Goal: Task Accomplishment & Management: Use online tool/utility

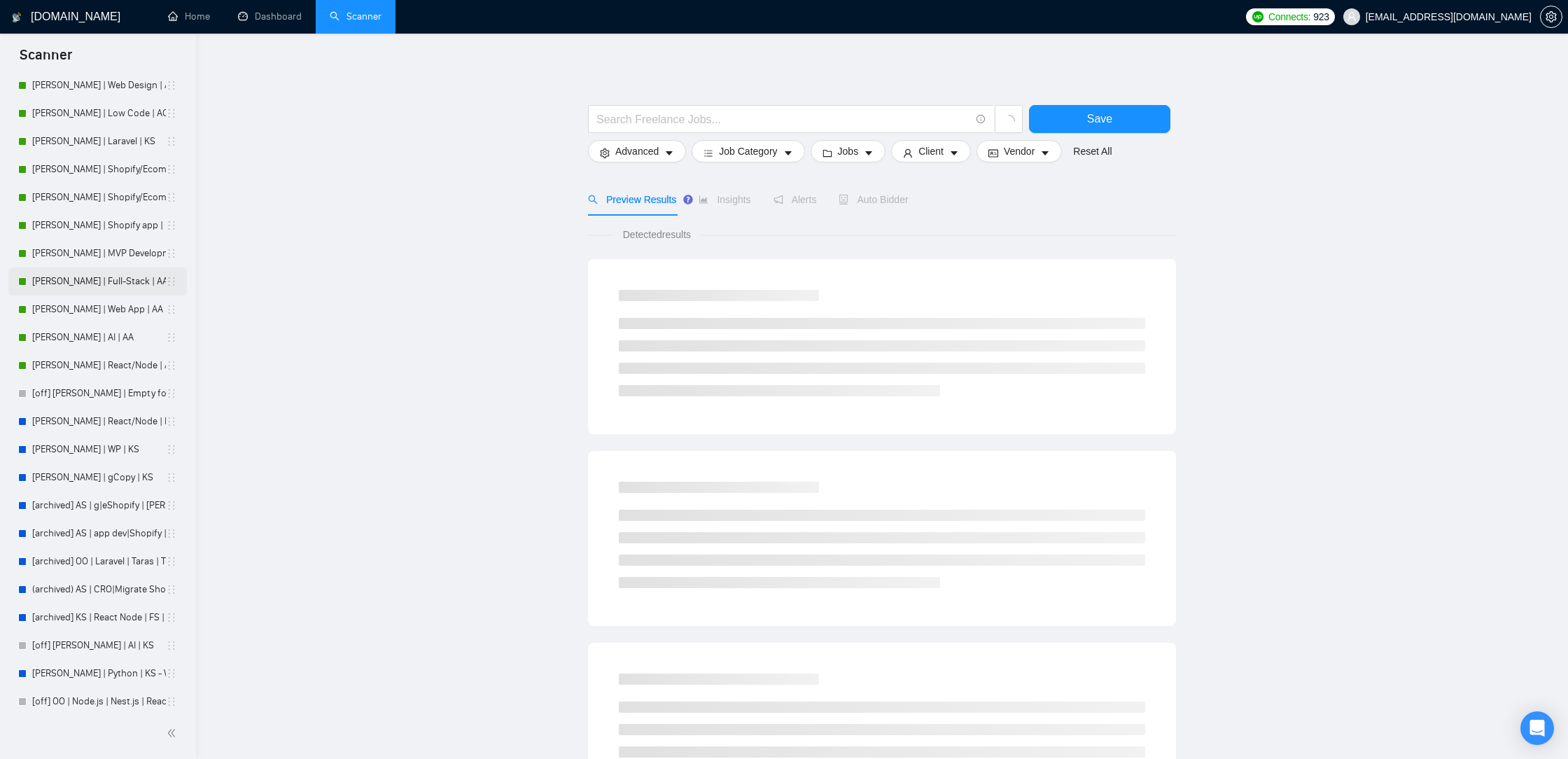
scroll to position [442, 0]
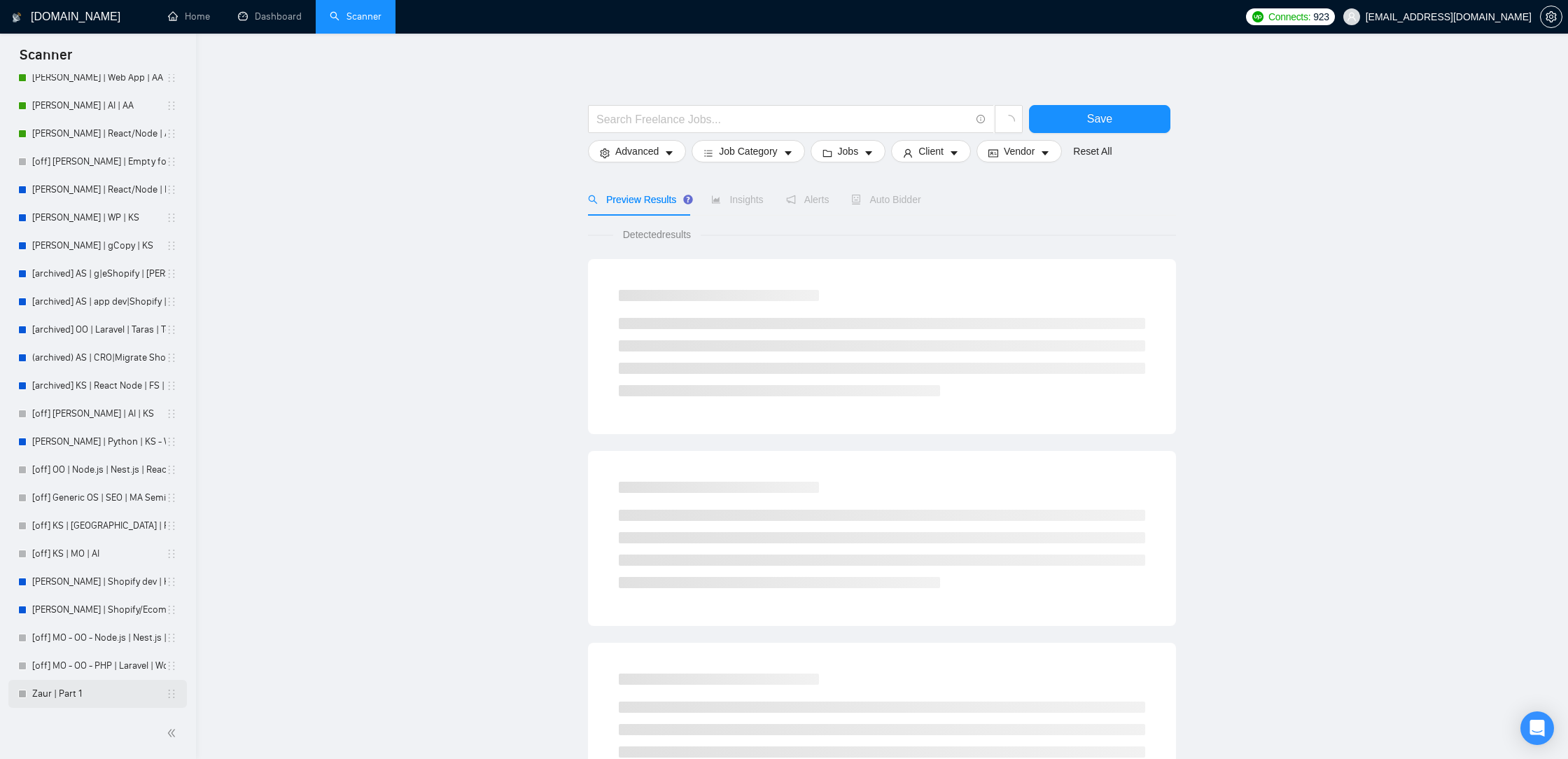
click at [71, 694] on link "Zaur | Part 1" at bounding box center [99, 693] width 133 height 28
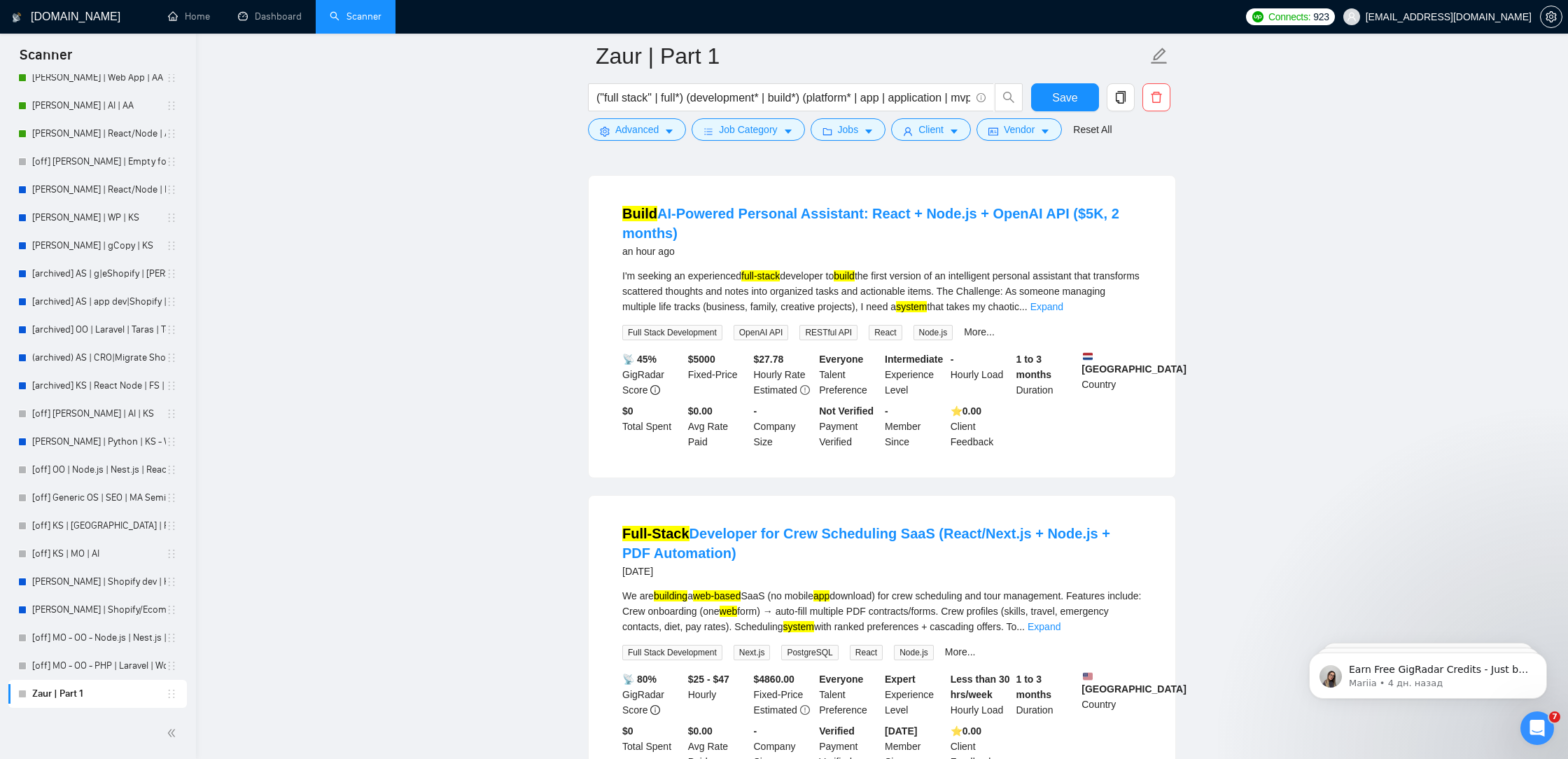
scroll to position [150, 0]
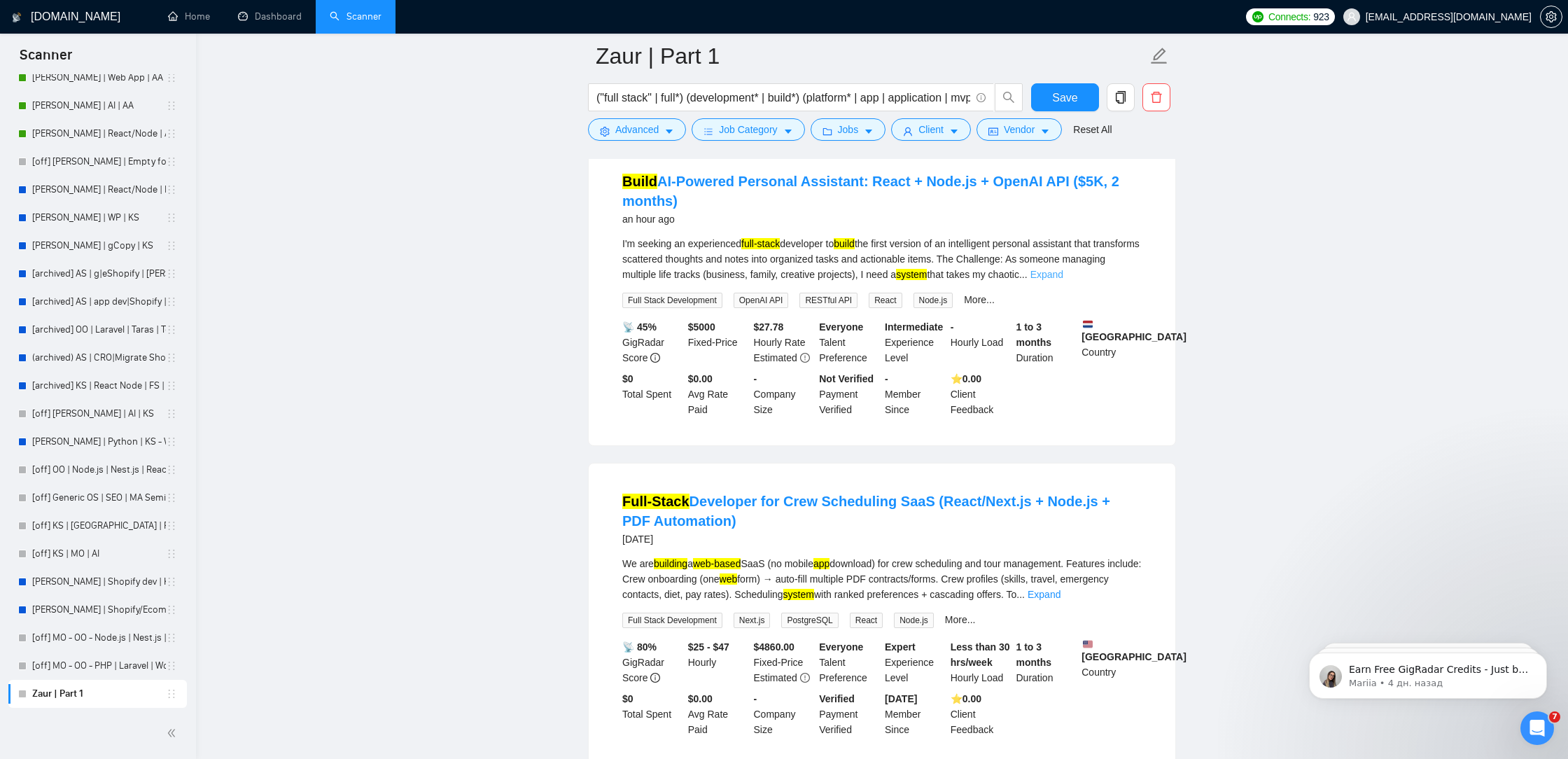
click at [1063, 270] on link "Expand" at bounding box center [1046, 274] width 33 height 11
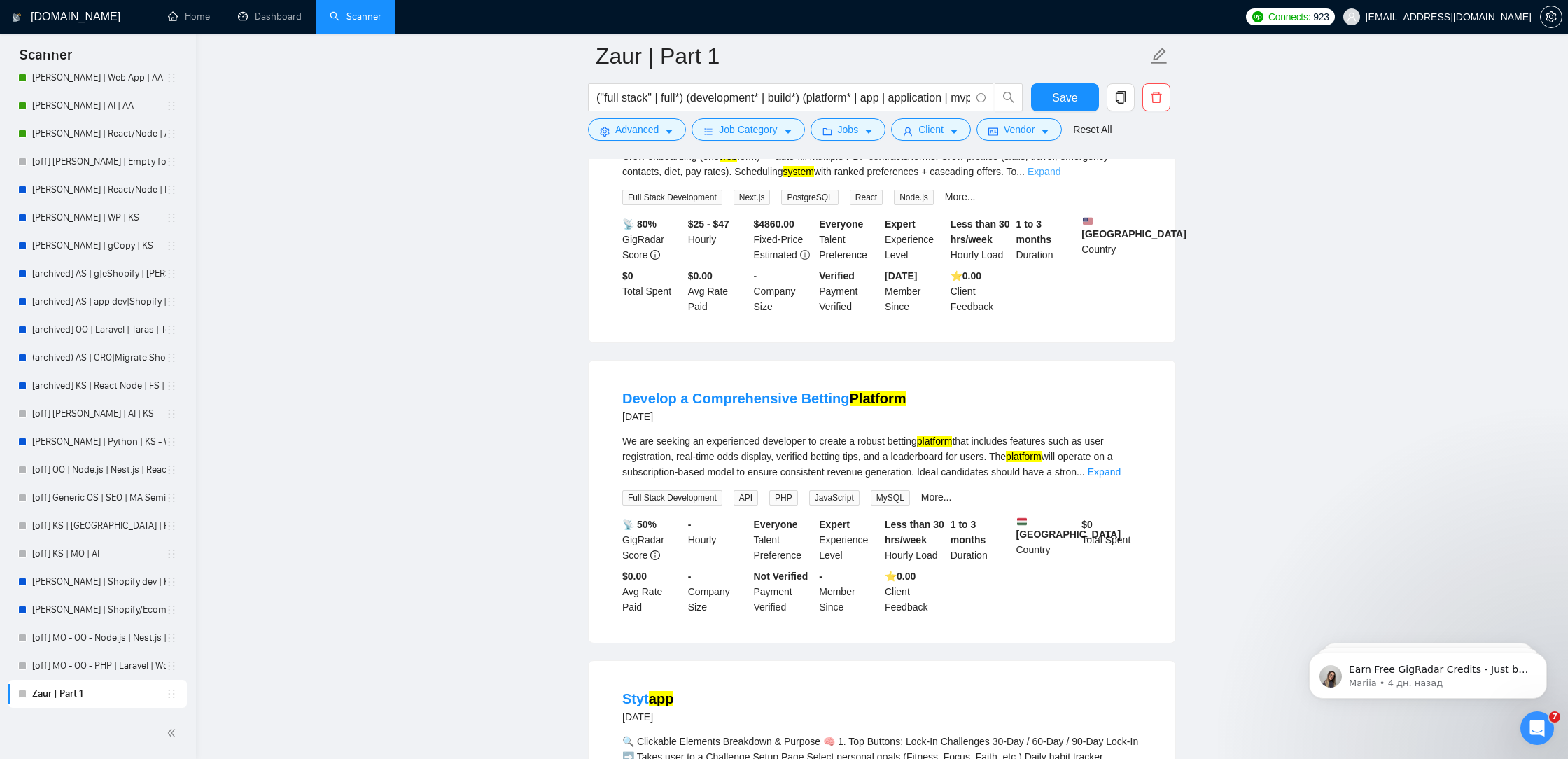
scroll to position [0, 0]
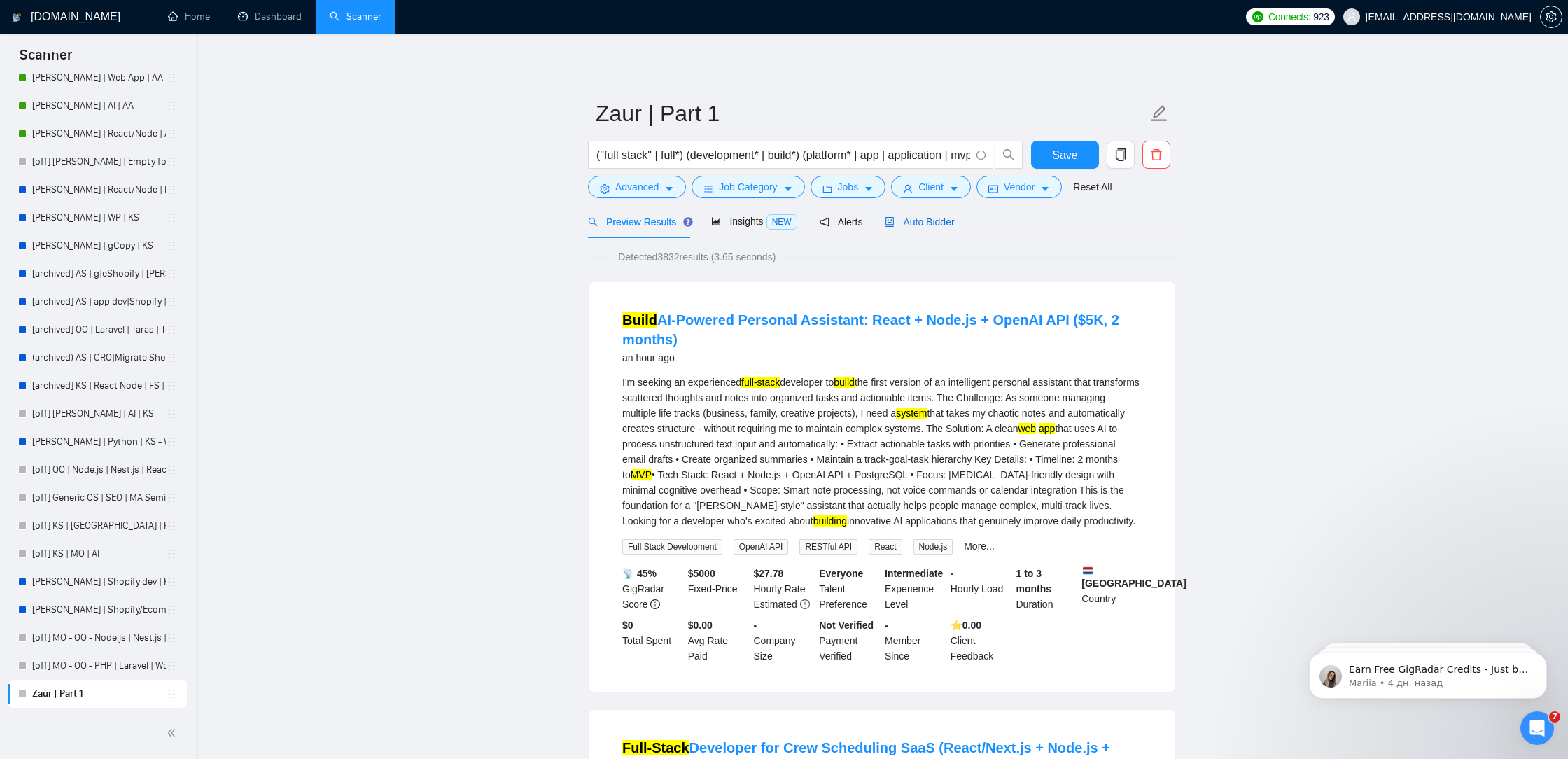
click at [919, 216] on span "Auto Bidder" at bounding box center [919, 222] width 69 height 11
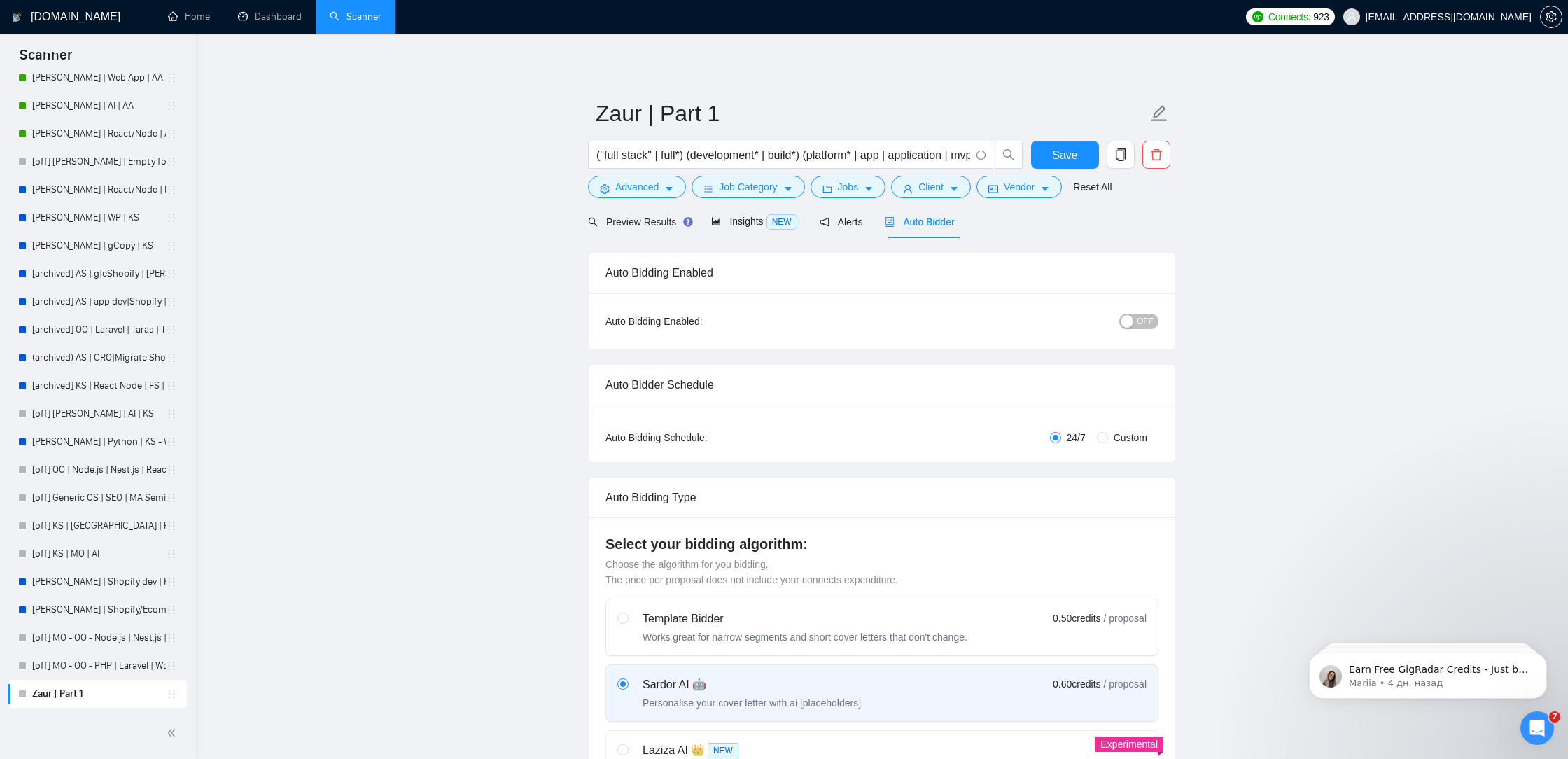
click at [1146, 313] on div "OFF" at bounding box center [1065, 321] width 184 height 16
click at [1143, 321] on span "OFF" at bounding box center [1145, 321] width 17 height 15
click at [1071, 149] on span "Save" at bounding box center [1064, 155] width 25 height 17
click at [589, 218] on icon "search" at bounding box center [593, 222] width 10 height 10
